Goal: Information Seeking & Learning: Learn about a topic

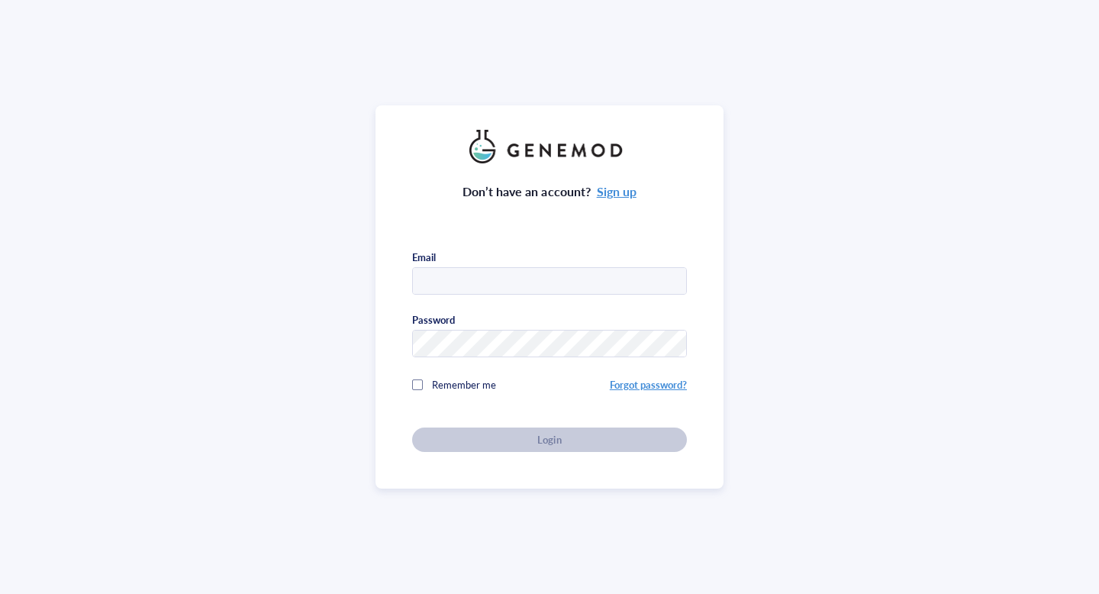
type input "Austin.Bargmann@colorado.edu"
click at [531, 373] on div "Remember me" at bounding box center [511, 385] width 198 height 31
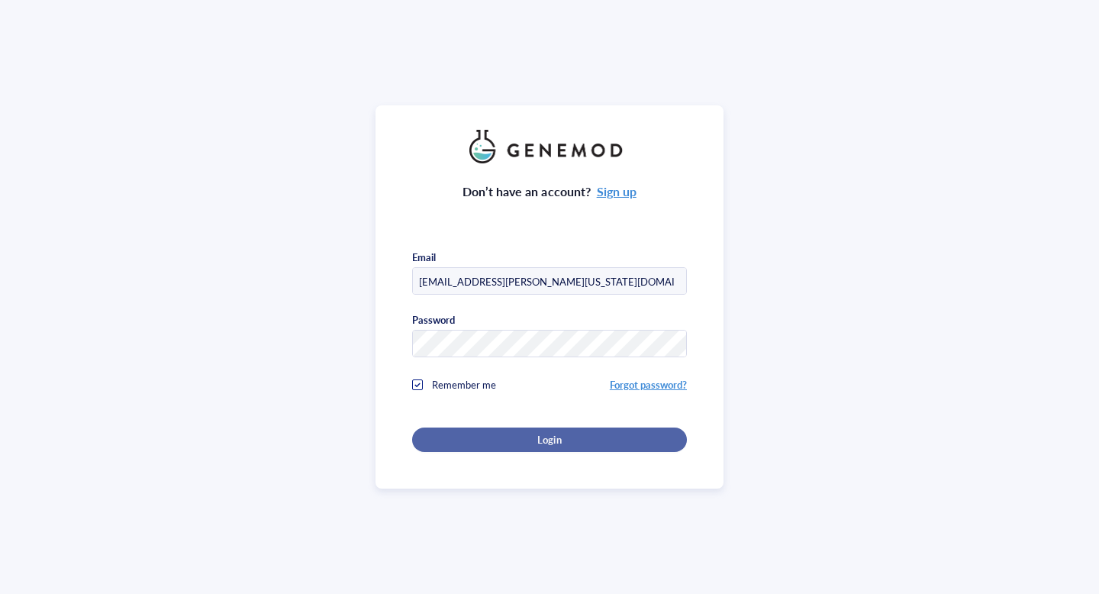
click at [547, 440] on span "Login" at bounding box center [549, 440] width 24 height 14
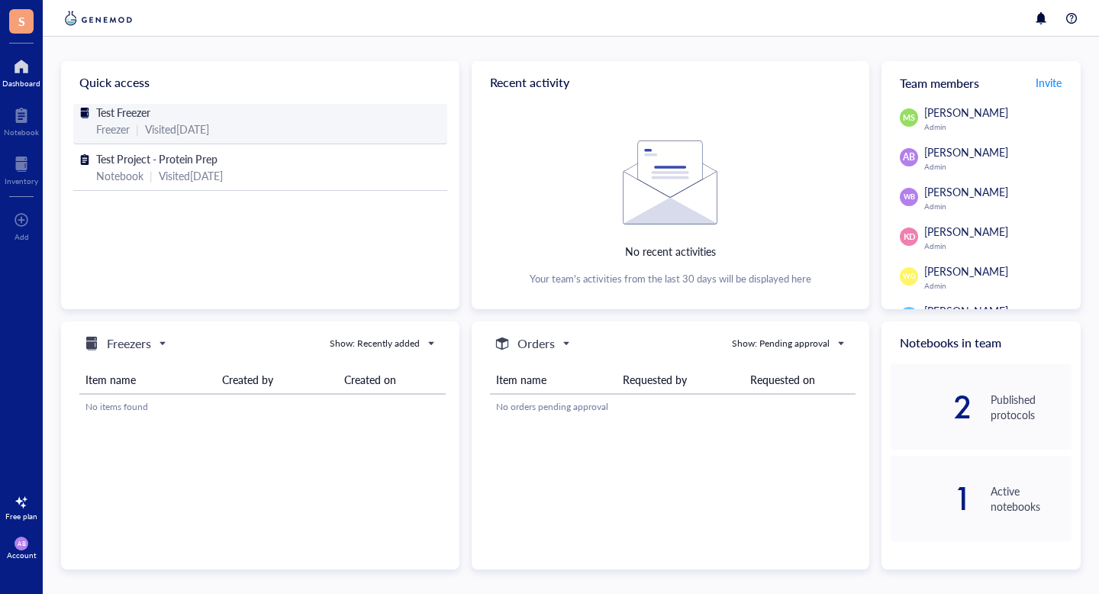
click at [246, 131] on div "Freezer | Visited [DATE]" at bounding box center [260, 129] width 328 height 17
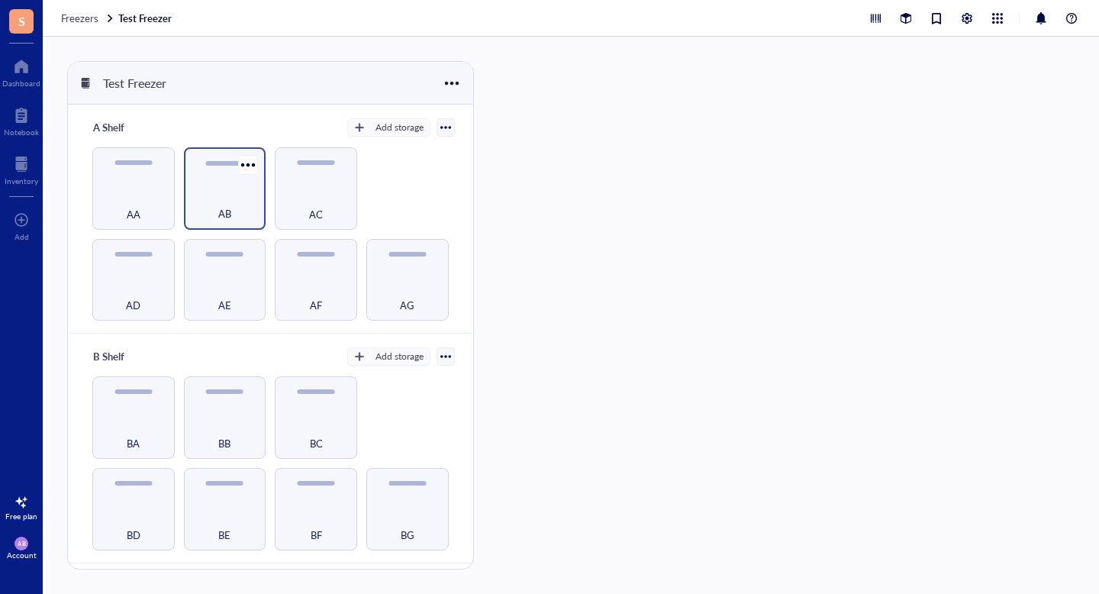
click at [234, 194] on div "AB" at bounding box center [225, 206] width 67 height 34
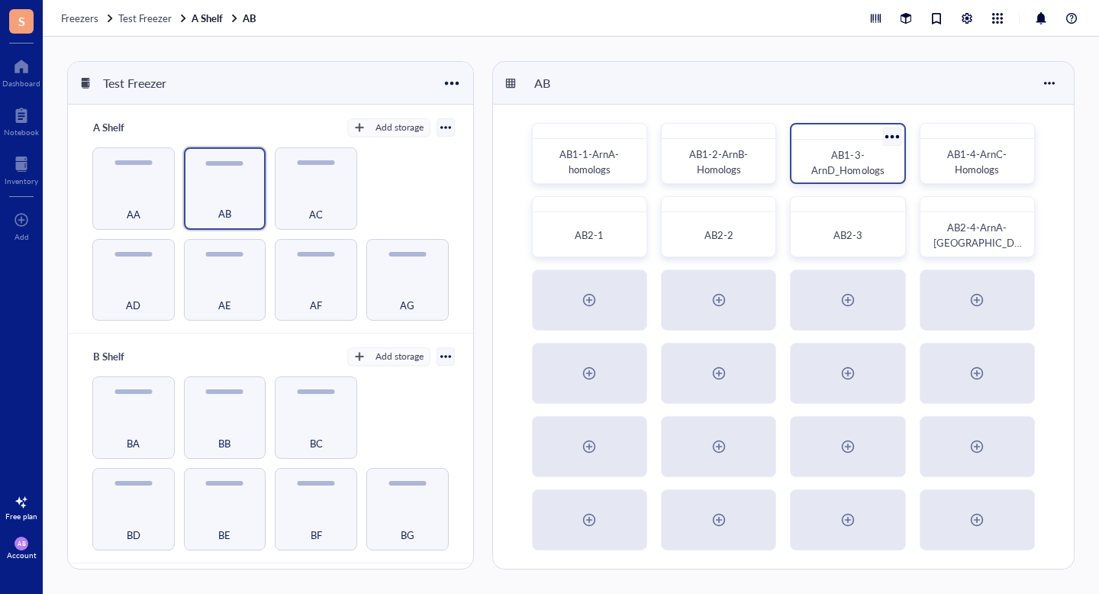
click at [834, 162] on div "AB1-3-ArnD_Homologs" at bounding box center [848, 162] width 88 height 31
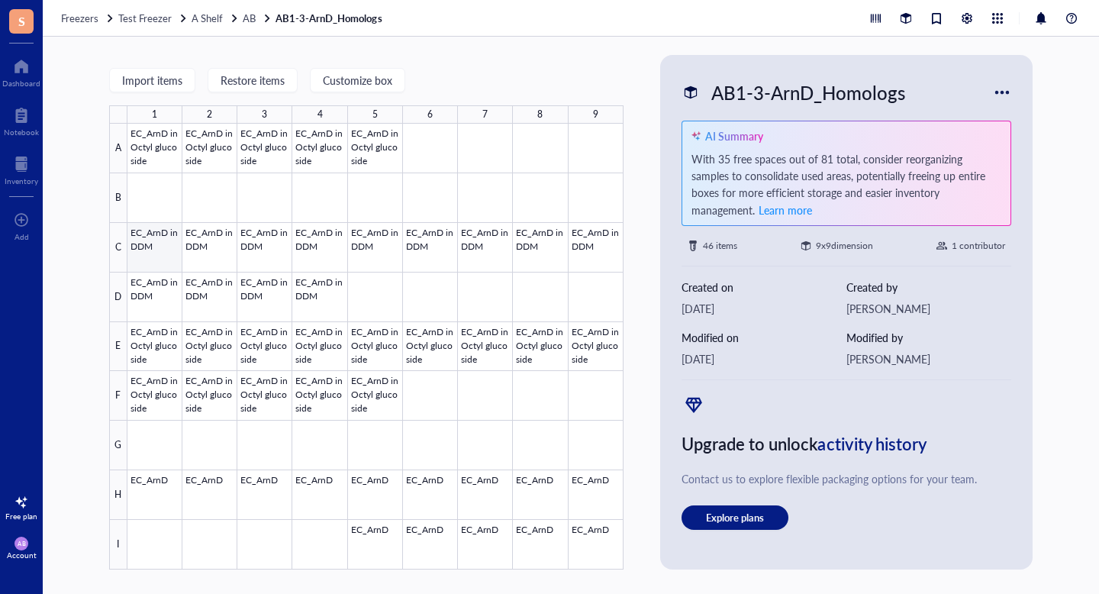
click at [157, 244] on div at bounding box center [375, 347] width 496 height 446
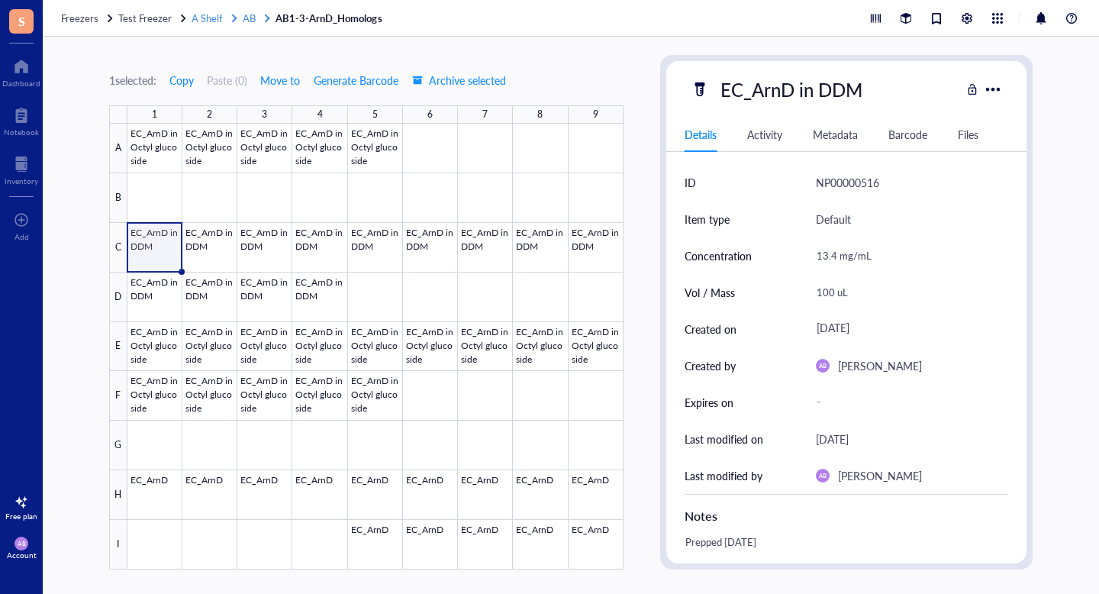
click at [215, 21] on span "A Shelf" at bounding box center [207, 18] width 31 height 15
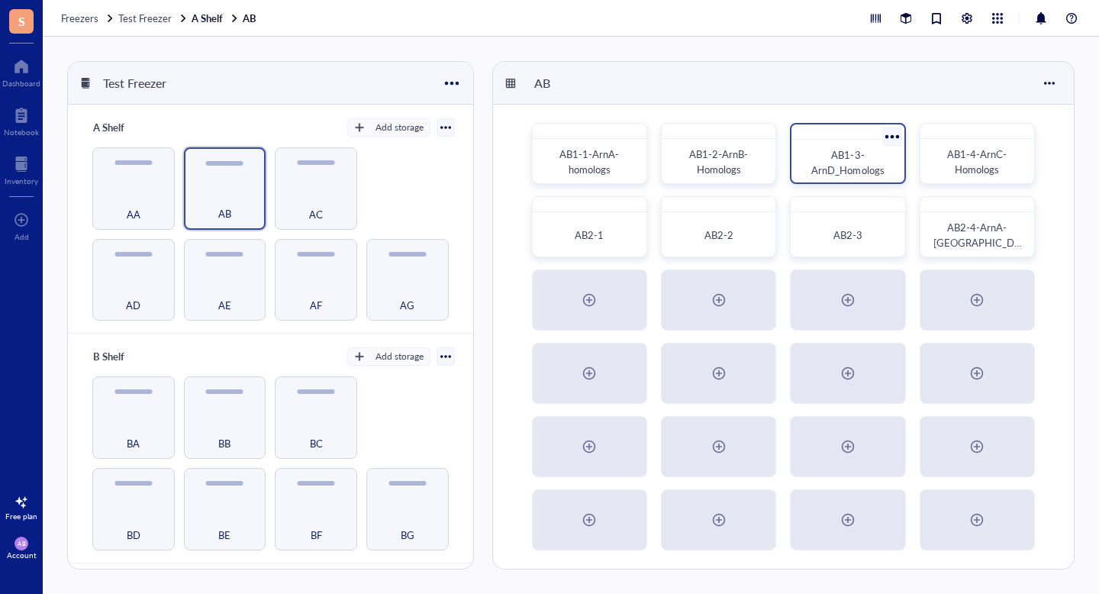
click at [849, 163] on span "AB1-3-ArnD_Homologs" at bounding box center [848, 162] width 73 height 30
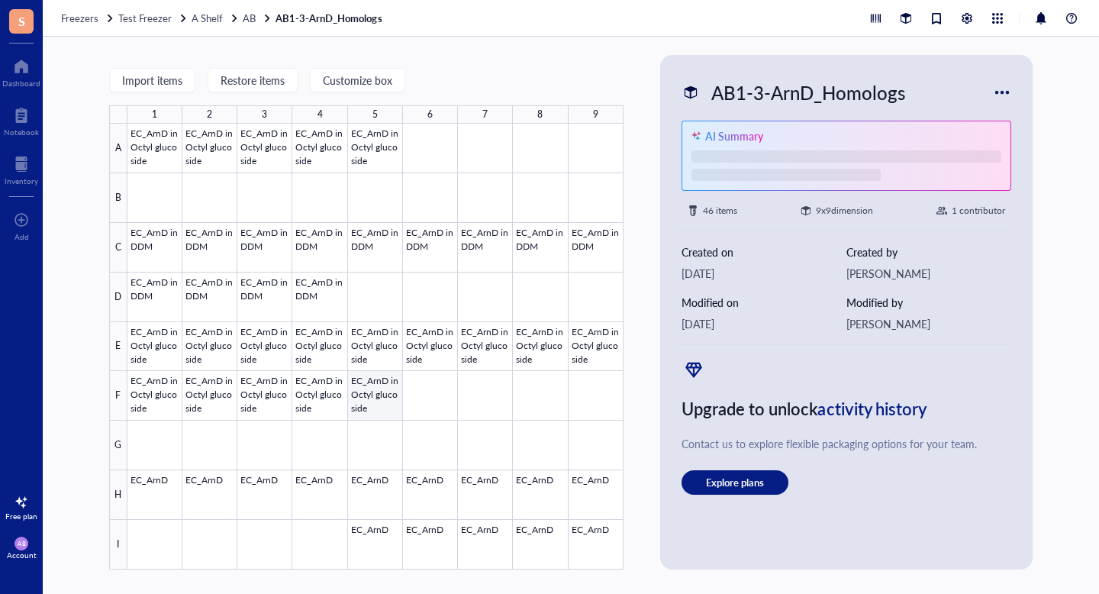
click at [363, 393] on div at bounding box center [375, 347] width 496 height 446
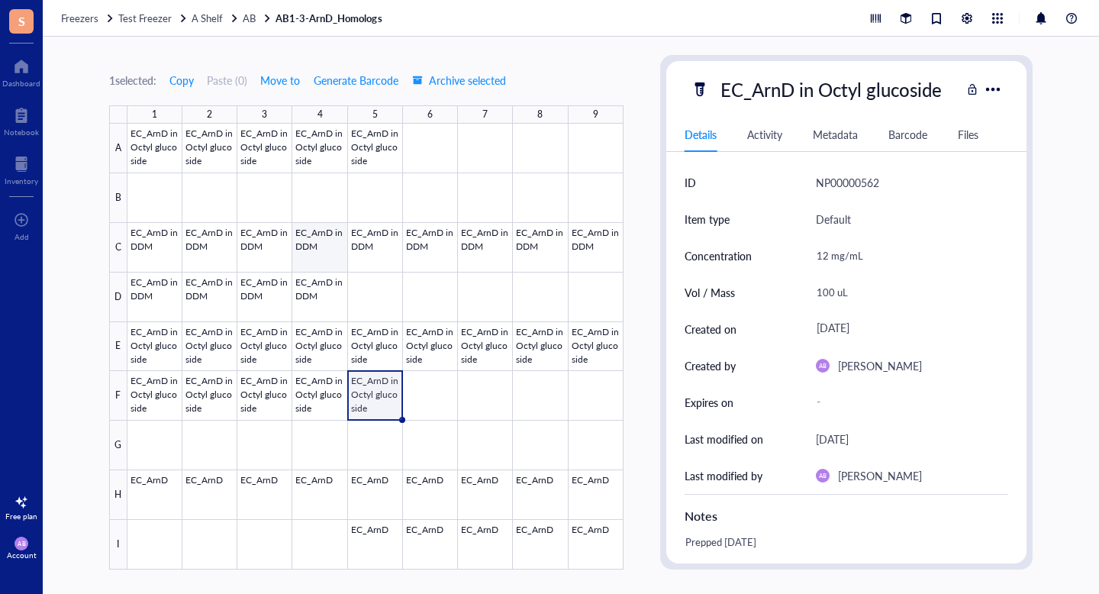
click at [305, 234] on div at bounding box center [375, 347] width 496 height 446
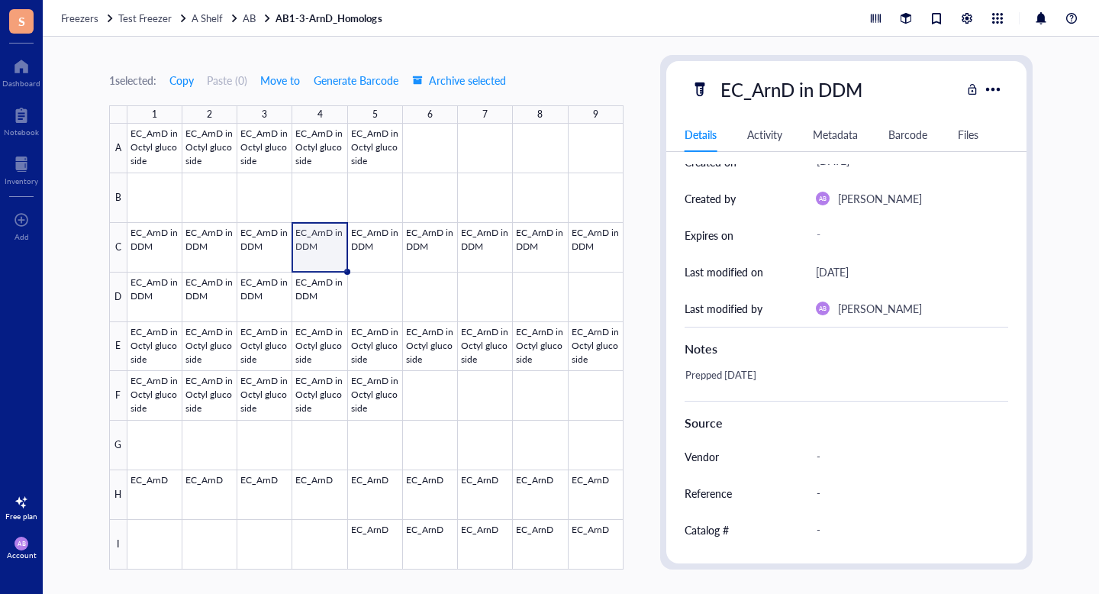
scroll to position [170, 0]
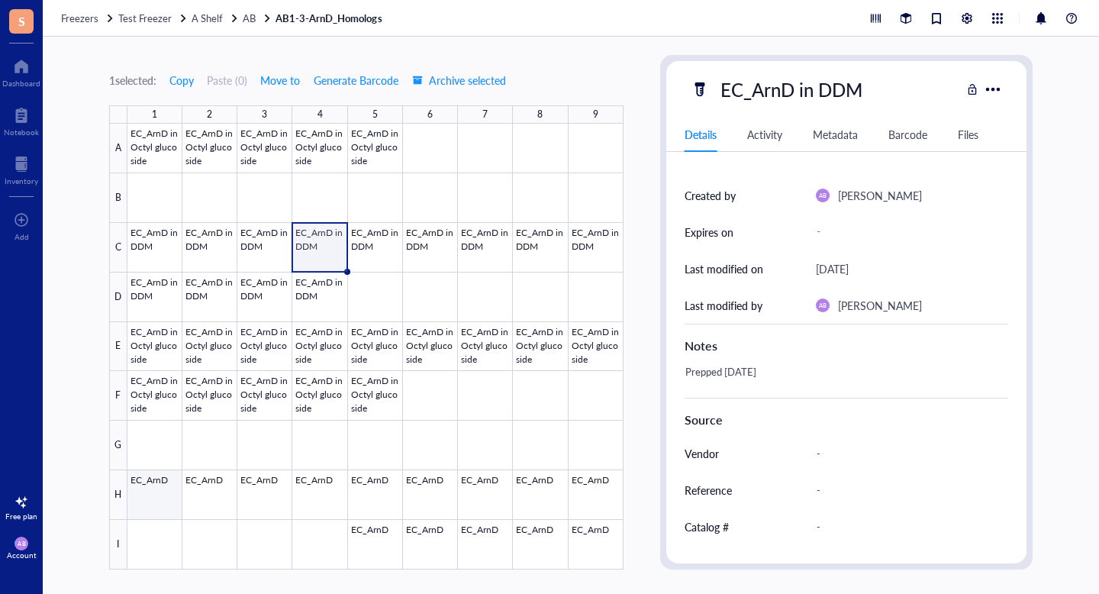
click at [150, 499] on div at bounding box center [375, 347] width 496 height 446
